Goal: Transaction & Acquisition: Purchase product/service

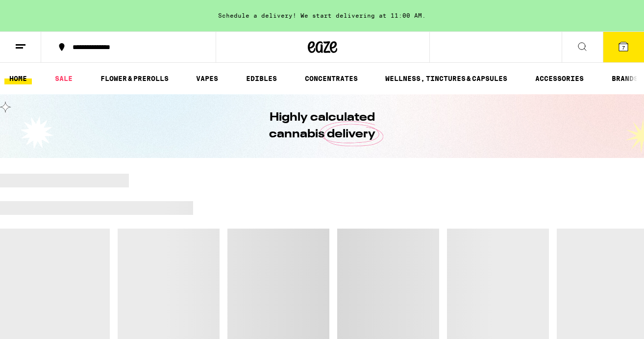
click at [621, 47] on icon at bounding box center [623, 46] width 9 height 9
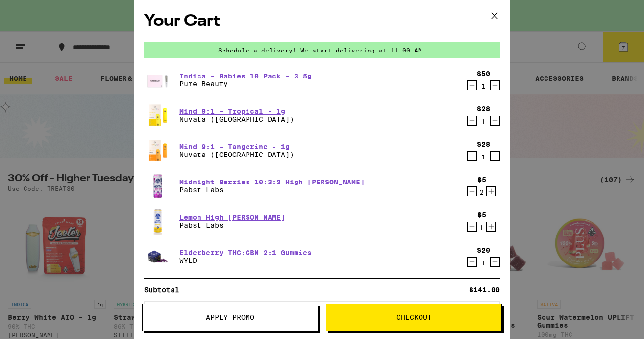
scroll to position [46, 0]
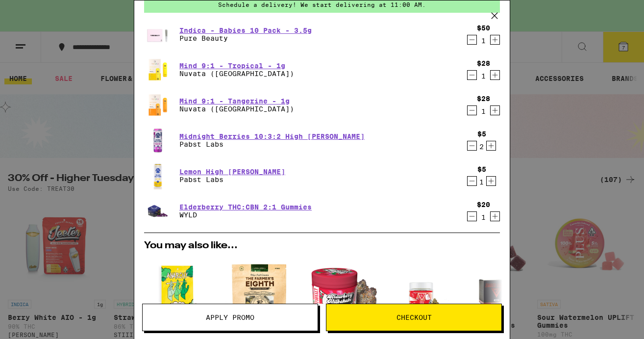
click at [470, 186] on icon "Decrement" at bounding box center [472, 181] width 9 height 12
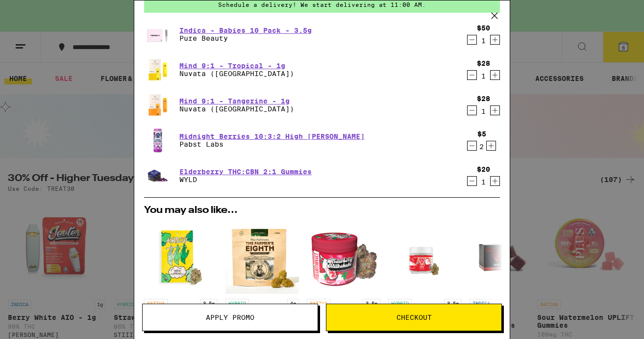
click at [495, 179] on icon "Increment" at bounding box center [495, 181] width 9 height 12
click at [489, 147] on icon "Increment" at bounding box center [491, 146] width 9 height 12
click at [471, 112] on icon "Decrement" at bounding box center [472, 110] width 9 height 12
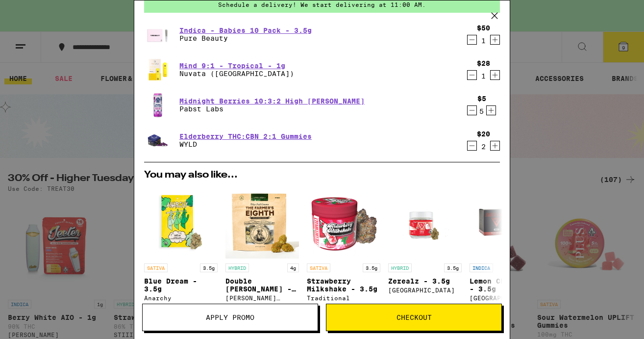
click at [469, 79] on icon "Decrement" at bounding box center [472, 75] width 9 height 12
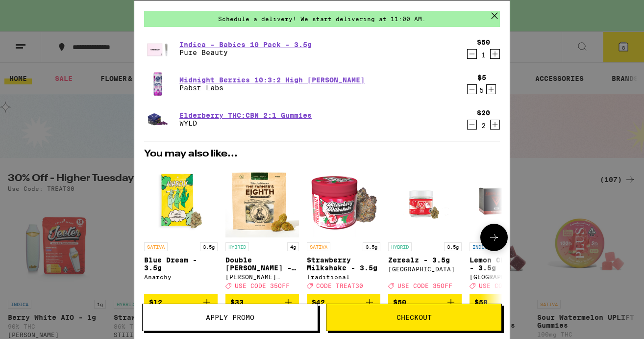
scroll to position [0, 0]
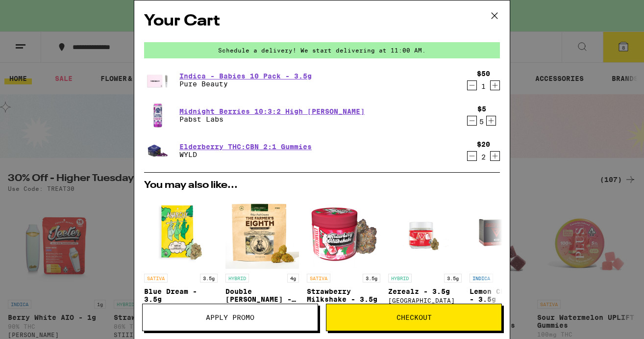
click at [473, 87] on icon "Decrement" at bounding box center [472, 85] width 9 height 12
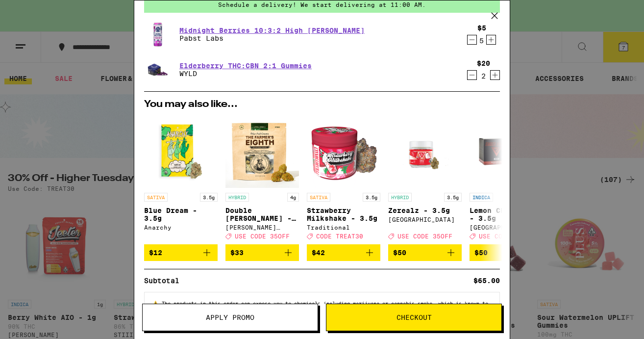
scroll to position [87, 0]
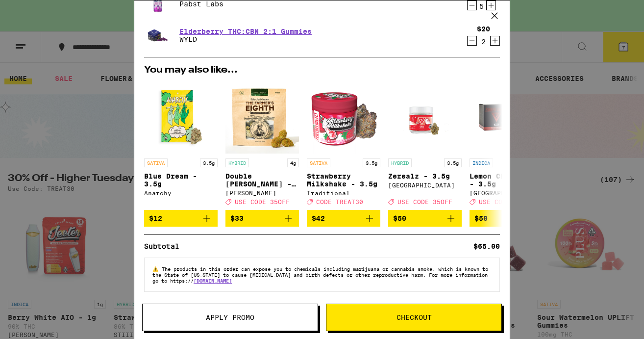
click at [396, 314] on span "Checkout" at bounding box center [413, 317] width 35 height 7
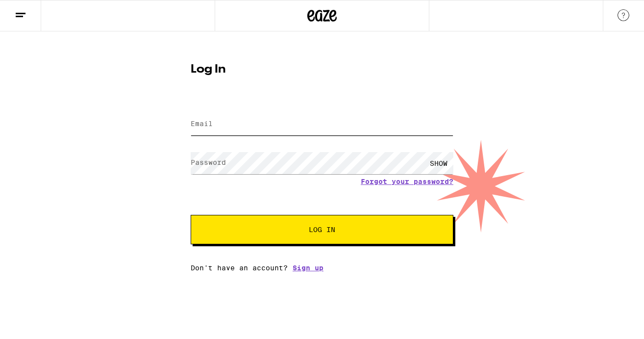
click at [228, 128] on input "Email" at bounding box center [322, 124] width 263 height 22
type input "[EMAIL_ADDRESS][DOMAIN_NAME]"
